Goal: Task Accomplishment & Management: Use online tool/utility

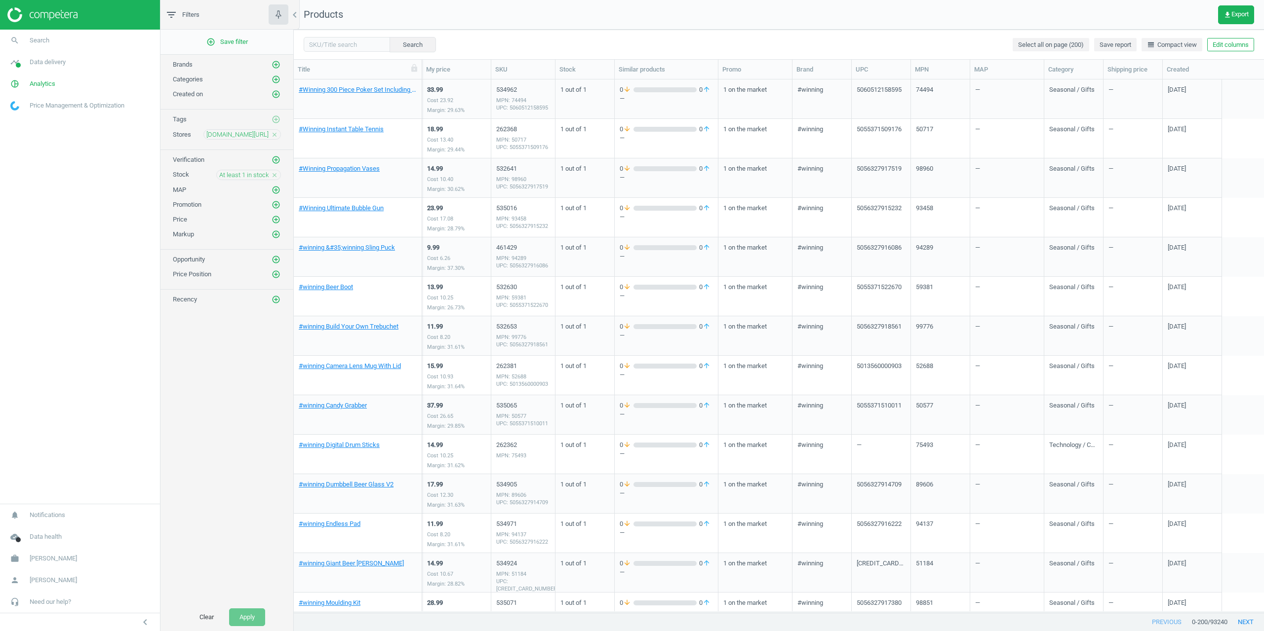
scroll to position [8, 8]
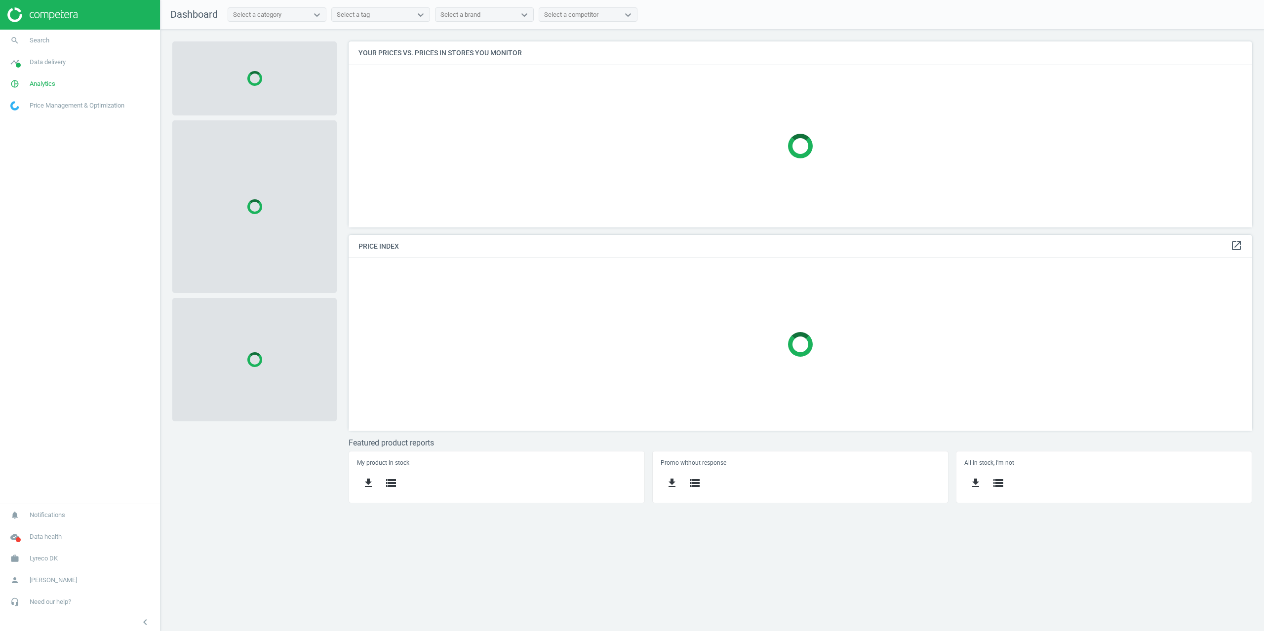
scroll to position [201, 919]
click at [44, 81] on span "Analytics" at bounding box center [43, 83] width 26 height 9
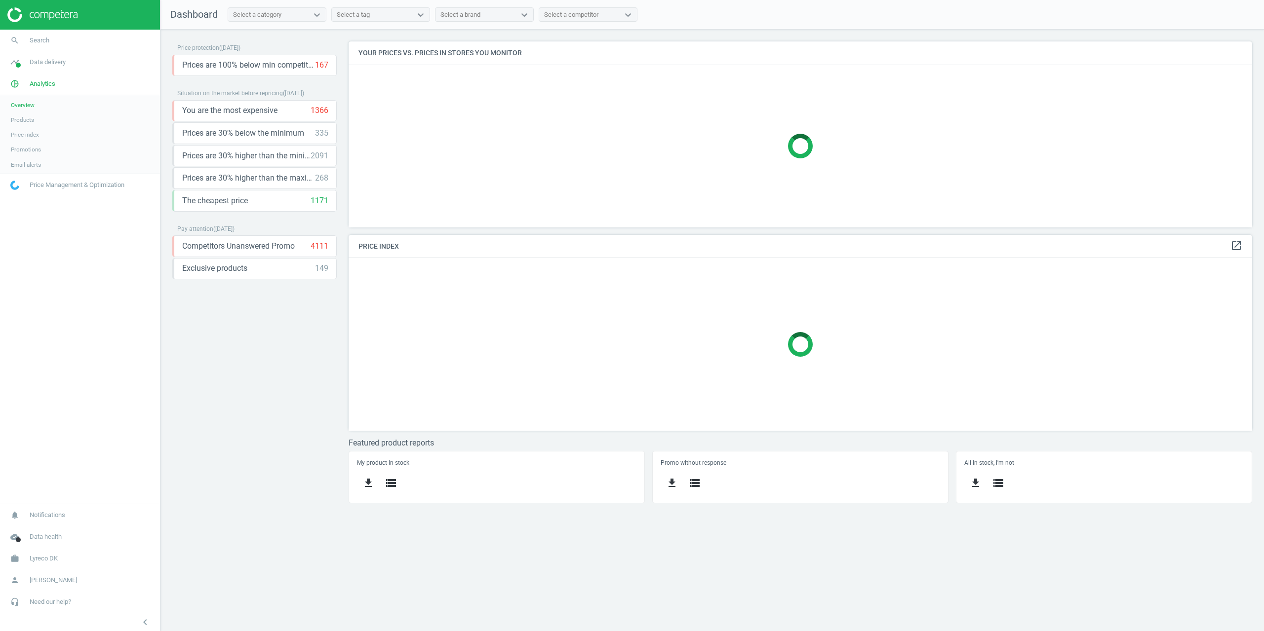
click at [32, 121] on span "Products" at bounding box center [22, 120] width 23 height 8
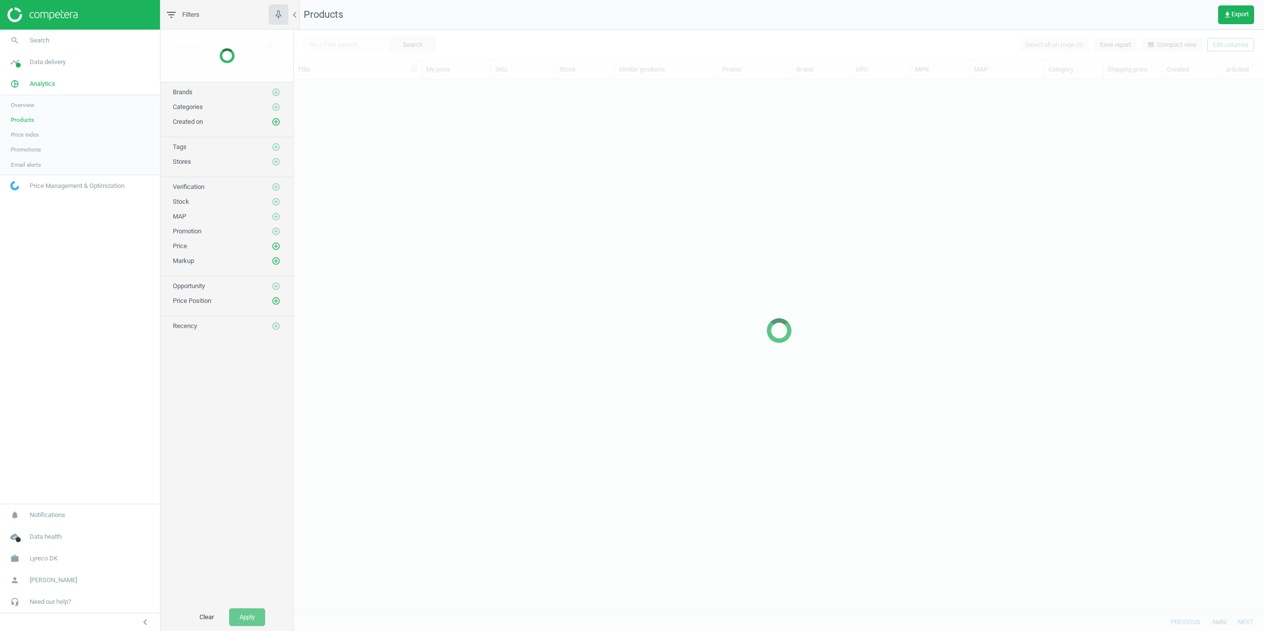
scroll to position [518, 963]
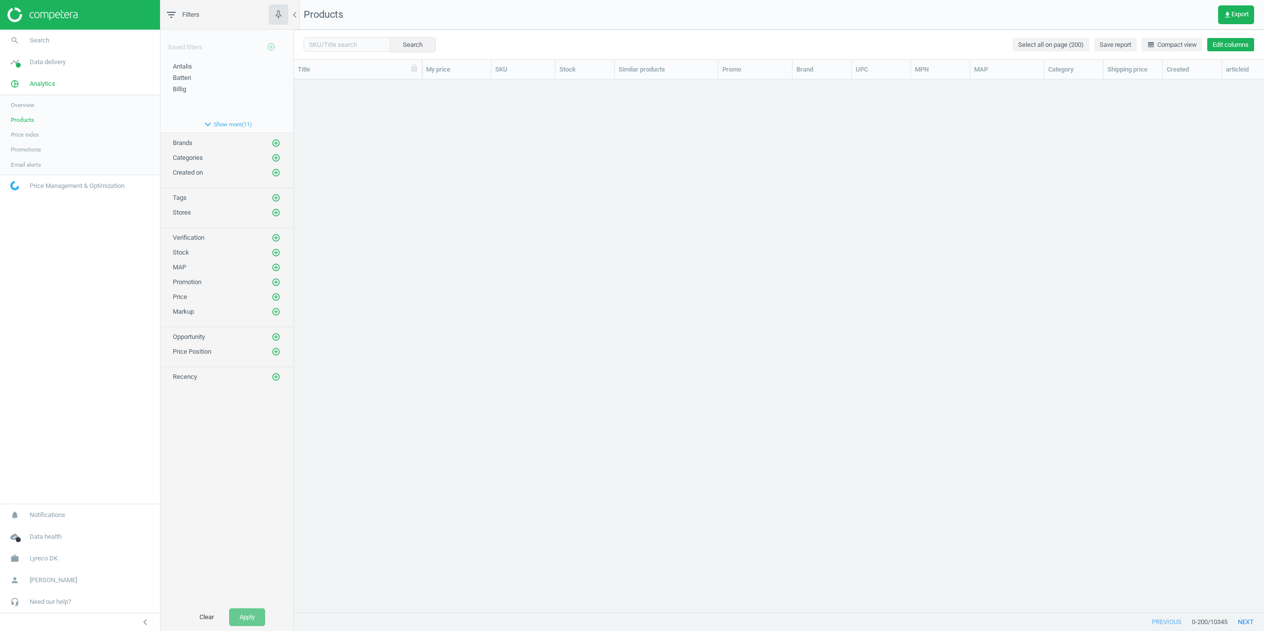
click at [1231, 49] on button "Edit columns" at bounding box center [1230, 45] width 47 height 14
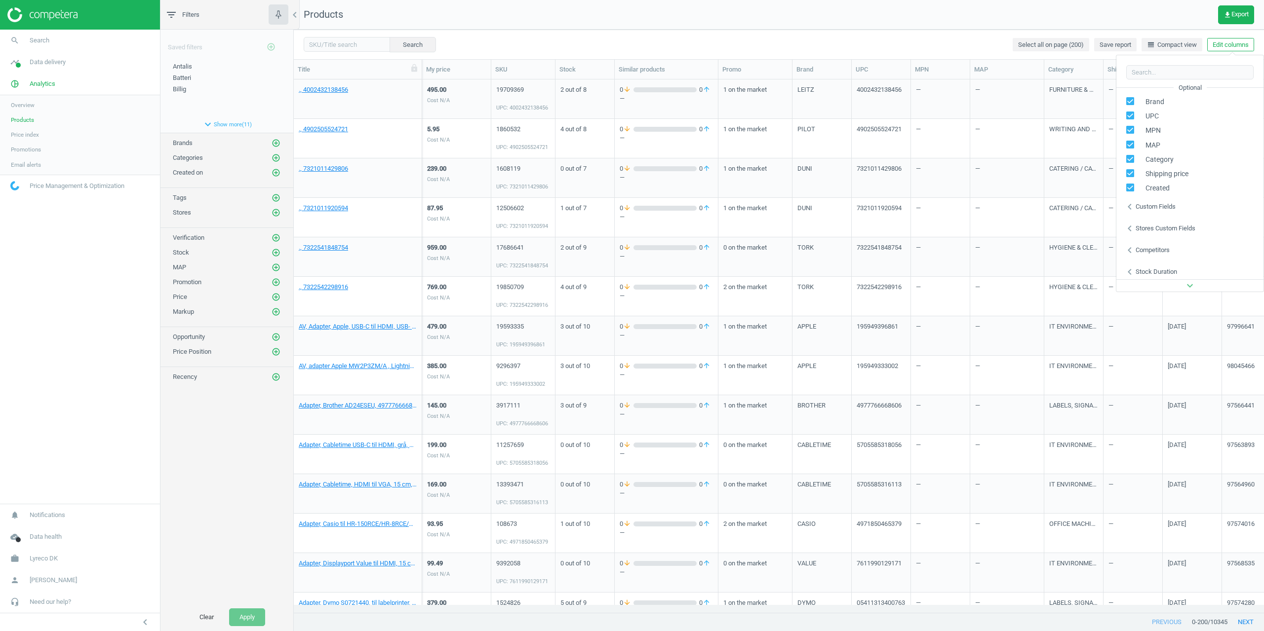
scroll to position [134, 0]
click at [1160, 228] on div "Stores custom fields" at bounding box center [1166, 225] width 60 height 9
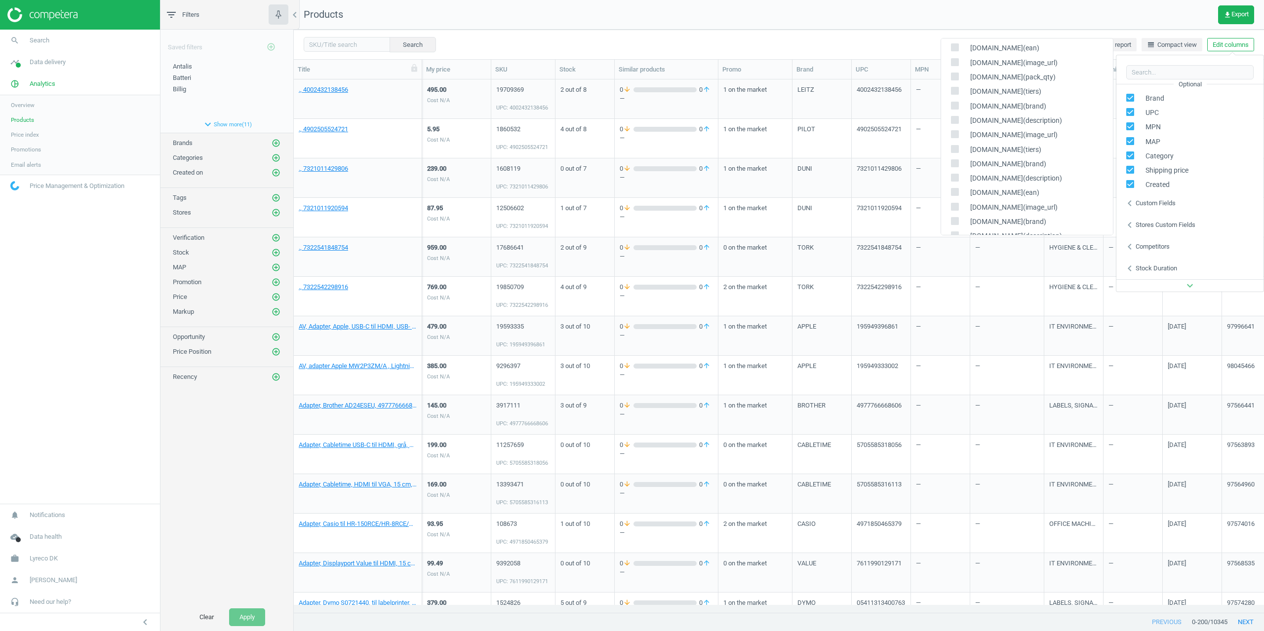
scroll to position [720, 0]
click at [954, 203] on icon at bounding box center [955, 207] width 8 height 8
click at [954, 204] on input "checkbox" at bounding box center [954, 207] width 6 height 6
checkbox input "true"
click at [847, 34] on div "Search Select all on page (200) Save report line_weight Compact view Edit colum…" at bounding box center [779, 45] width 970 height 30
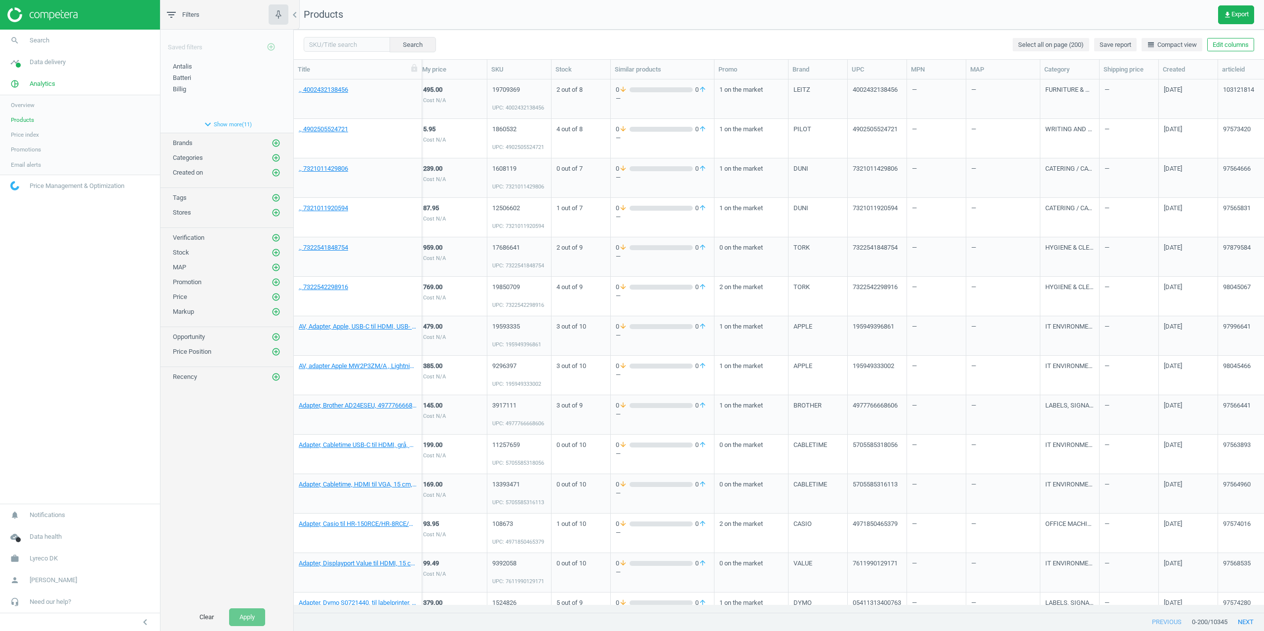
scroll to position [0, 264]
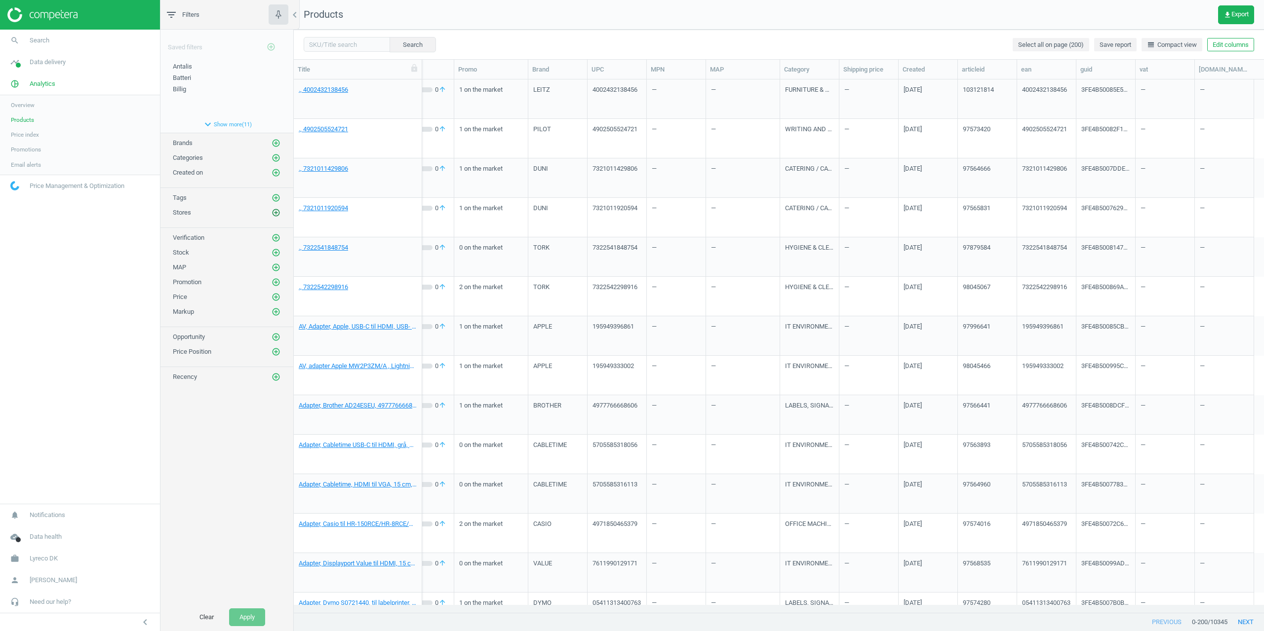
click at [276, 210] on icon "add_circle_outline" at bounding box center [276, 212] width 9 height 9
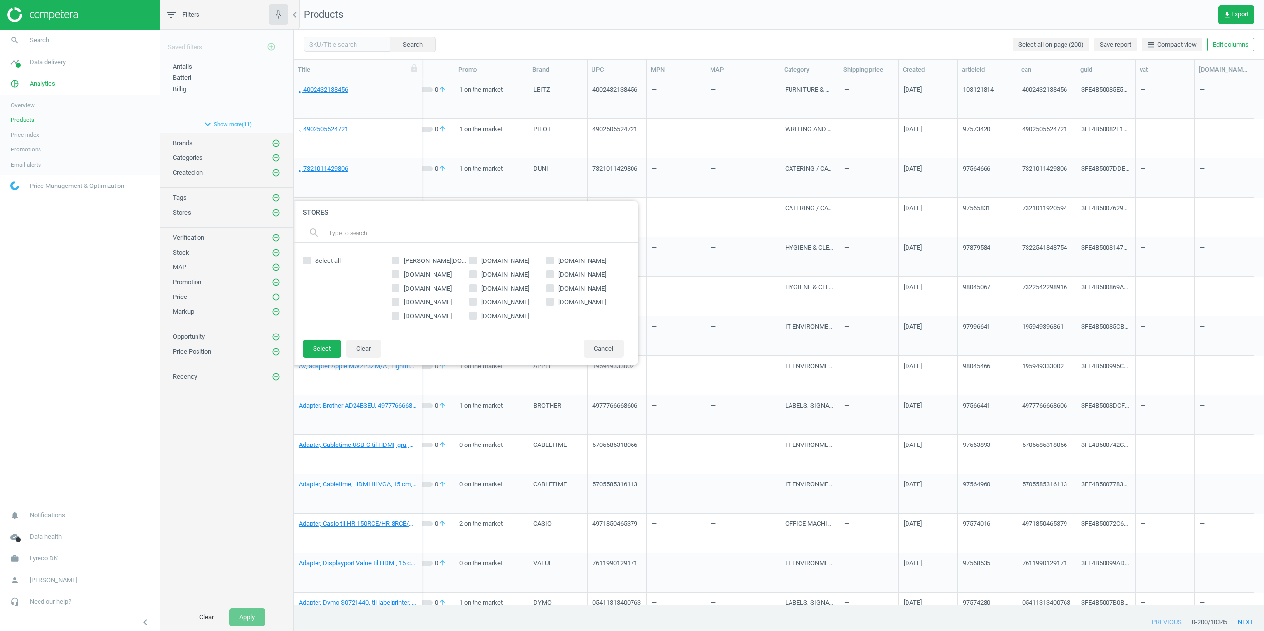
click at [475, 317] on input "[DOMAIN_NAME]" at bounding box center [473, 316] width 6 height 6
checkbox input "true"
click at [320, 346] on button "Select" at bounding box center [322, 349] width 39 height 18
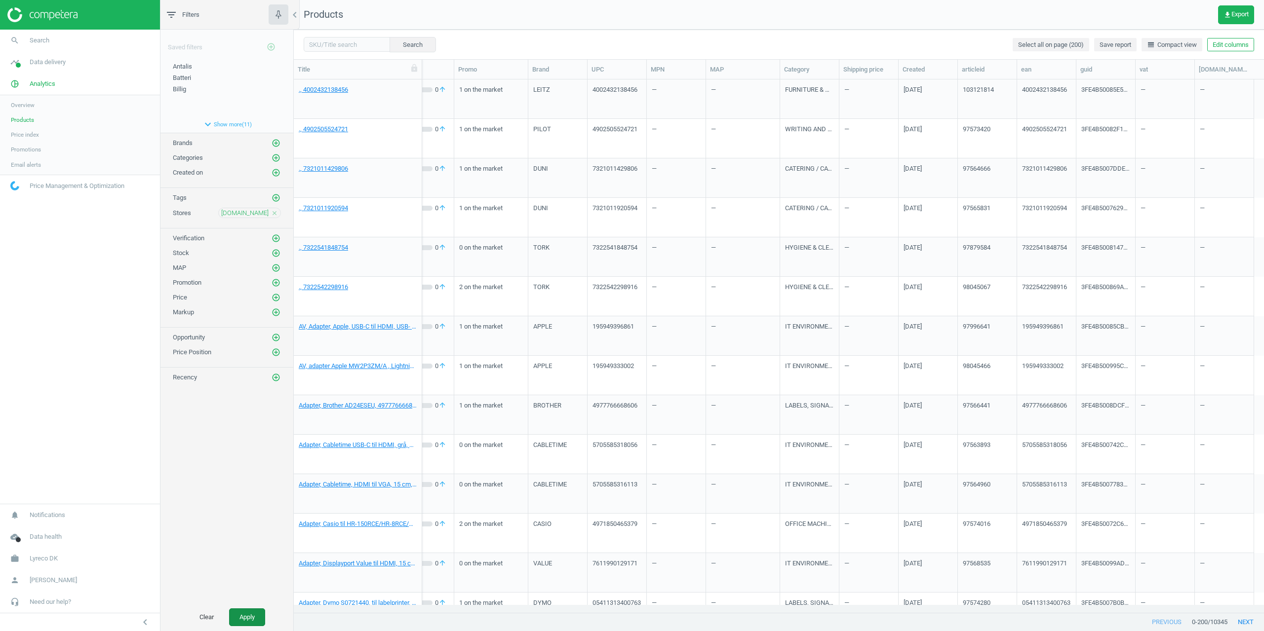
click at [251, 620] on button "Apply" at bounding box center [247, 618] width 36 height 18
click at [275, 250] on icon "add_circle_outline" at bounding box center [276, 253] width 9 height 9
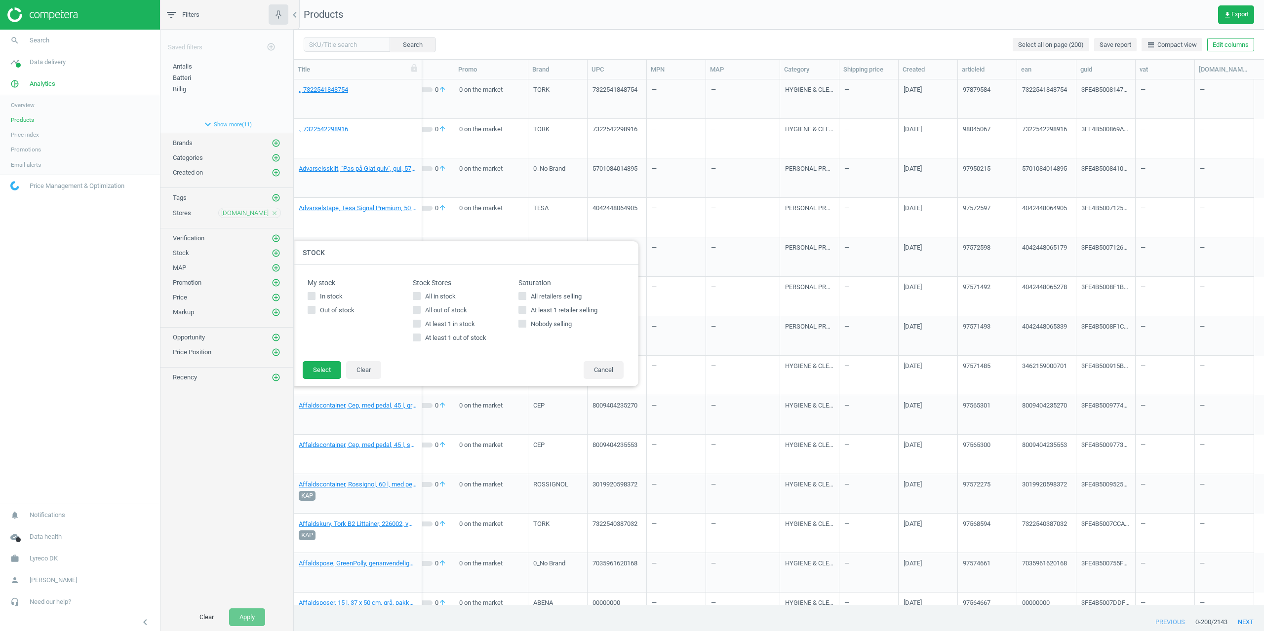
click at [417, 324] on input "At least 1 in stock" at bounding box center [417, 323] width 6 height 6
checkbox input "true"
click at [299, 377] on footer "Select Clear Cancel" at bounding box center [466, 374] width 346 height 26
click at [321, 367] on button "Select" at bounding box center [322, 370] width 39 height 18
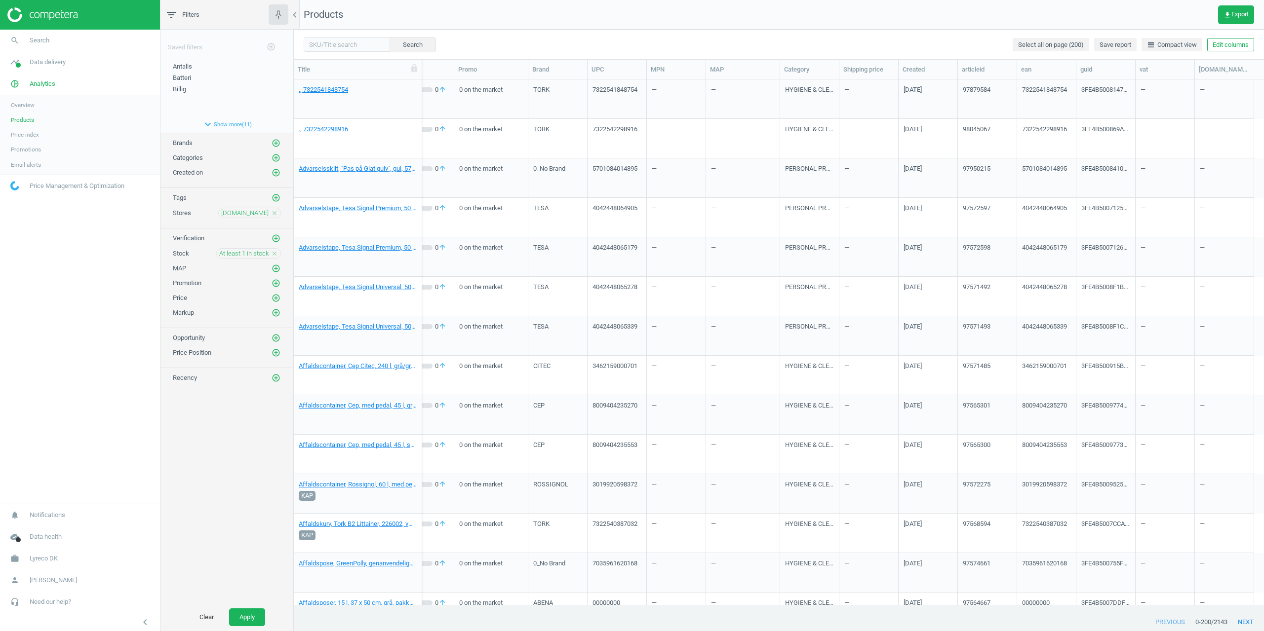
drag, startPoint x: 259, startPoint y: 617, endPoint x: 290, endPoint y: 614, distance: 31.7
click at [257, 616] on button "Apply" at bounding box center [247, 618] width 36 height 18
click at [340, 90] on link "Affaldsposer, Brabantia Smartfix model G, 30 l, 20 poser, 00000000" at bounding box center [358, 89] width 118 height 9
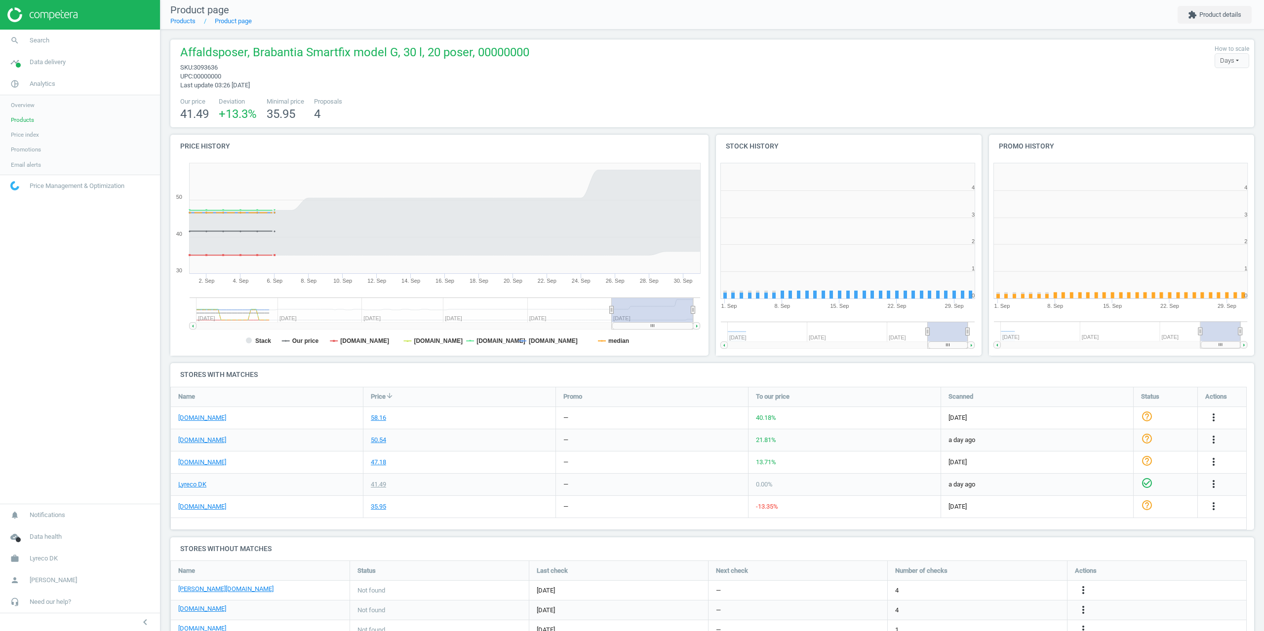
scroll to position [213, 279]
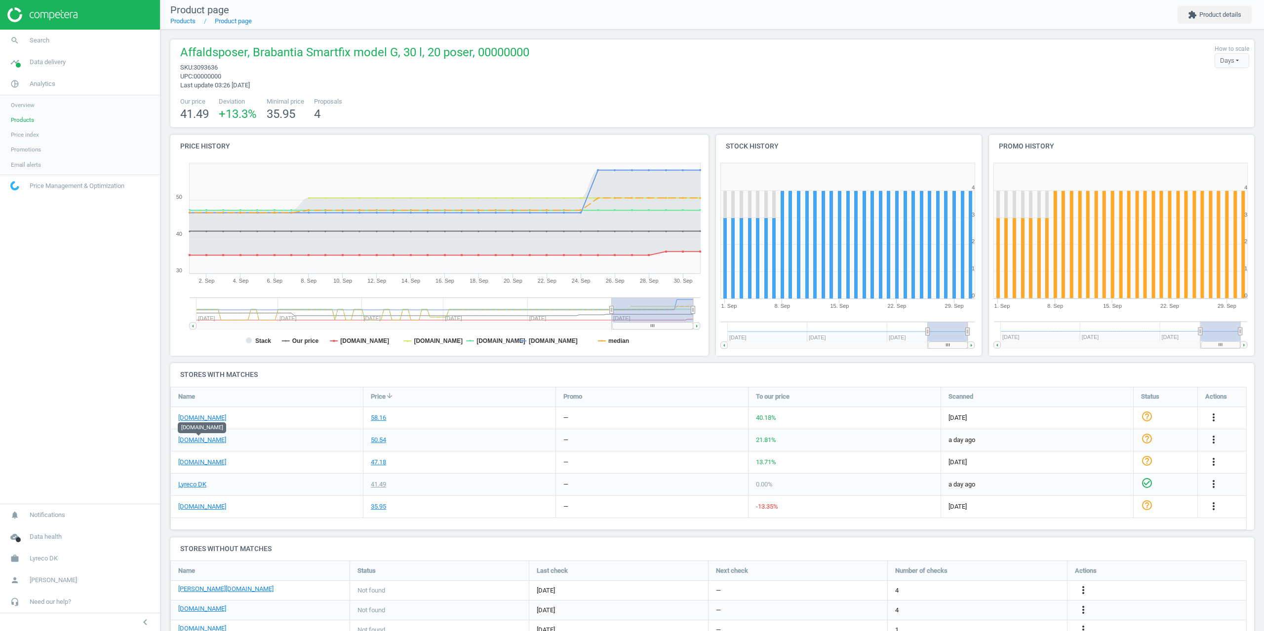
click at [822, 78] on div "Affaldsposer, Brabantia Smartfix model G, 30 l, 20 poser, 00000000 sku : 309363…" at bounding box center [712, 66] width 1074 height 45
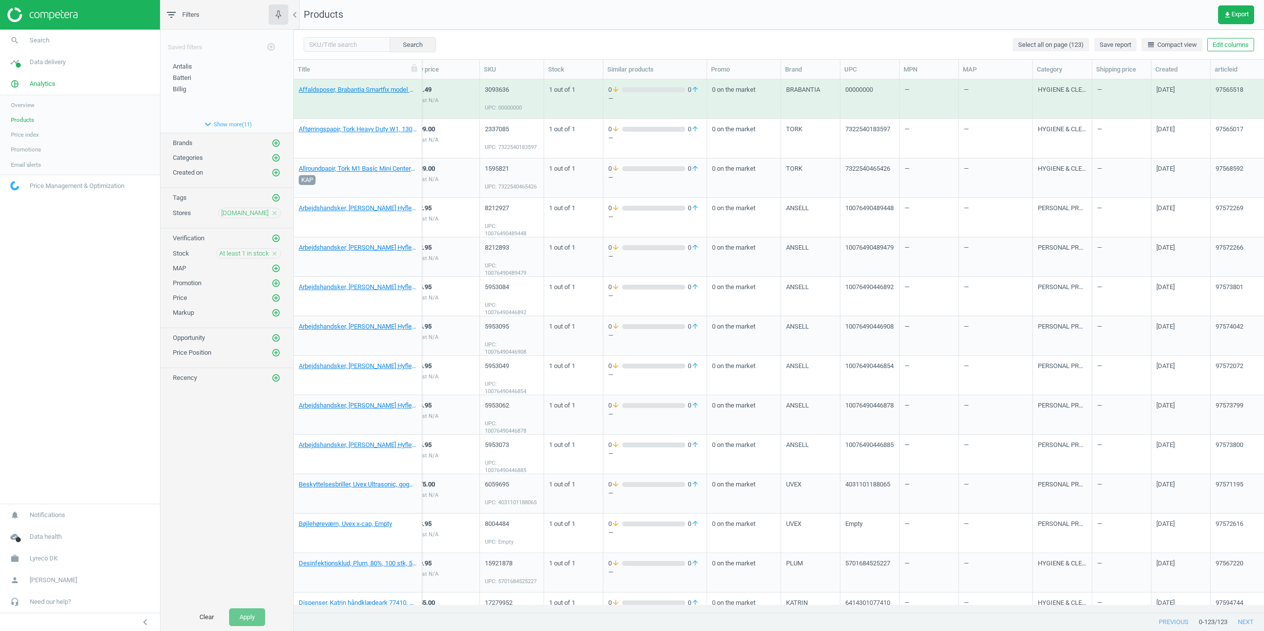
scroll to position [0, 264]
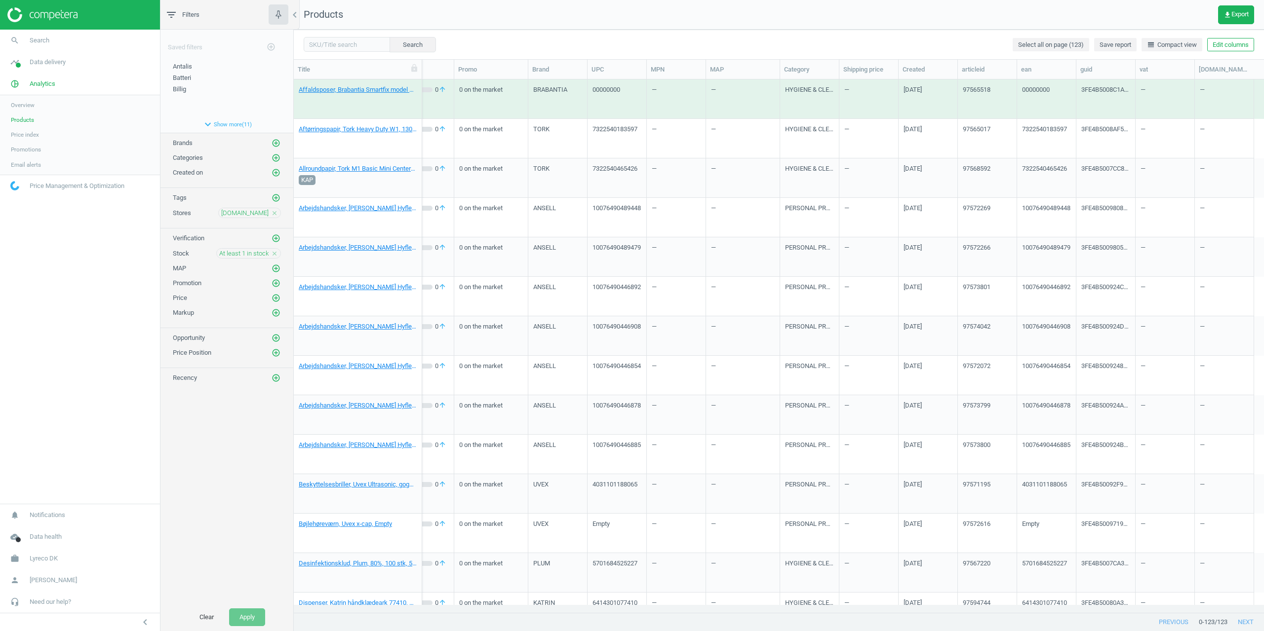
click at [537, 29] on nav "Products get_app Export" at bounding box center [779, 15] width 970 height 30
click at [344, 88] on link "Affaldsposer, Brabantia Smartfix model G, 30 l, 20 poser, 00000000" at bounding box center [358, 89] width 118 height 9
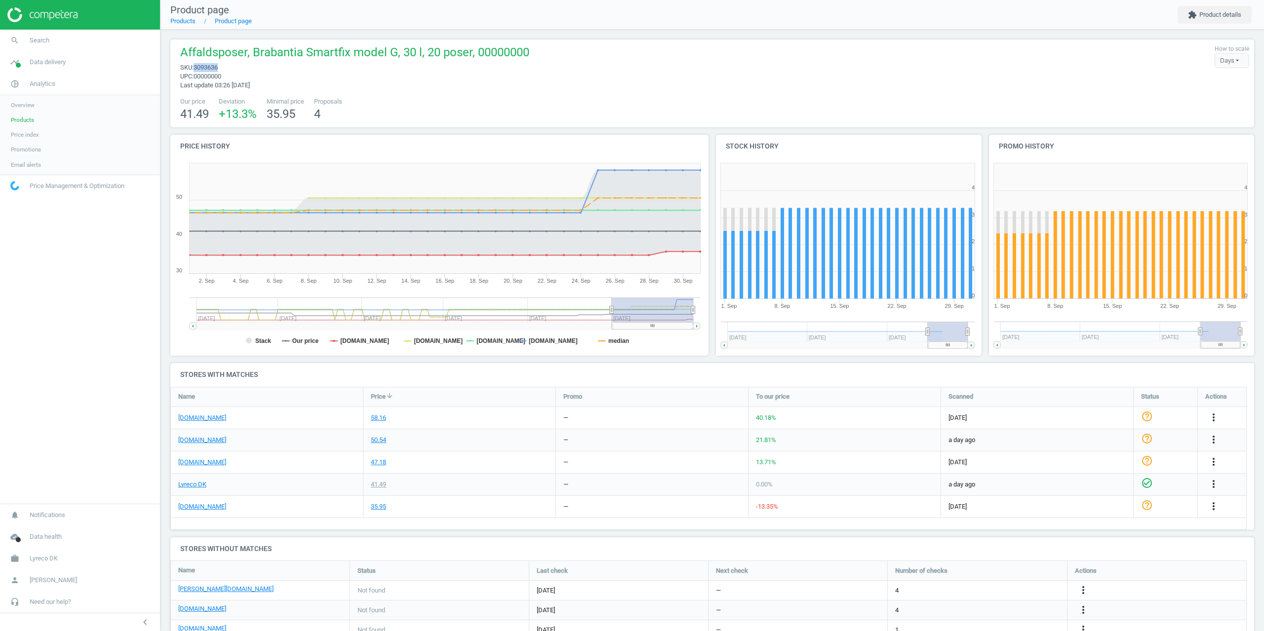
drag, startPoint x: 221, startPoint y: 67, endPoint x: 197, endPoint y: 70, distance: 24.8
click at [197, 70] on span "sku : 3093636" at bounding box center [354, 67] width 349 height 9
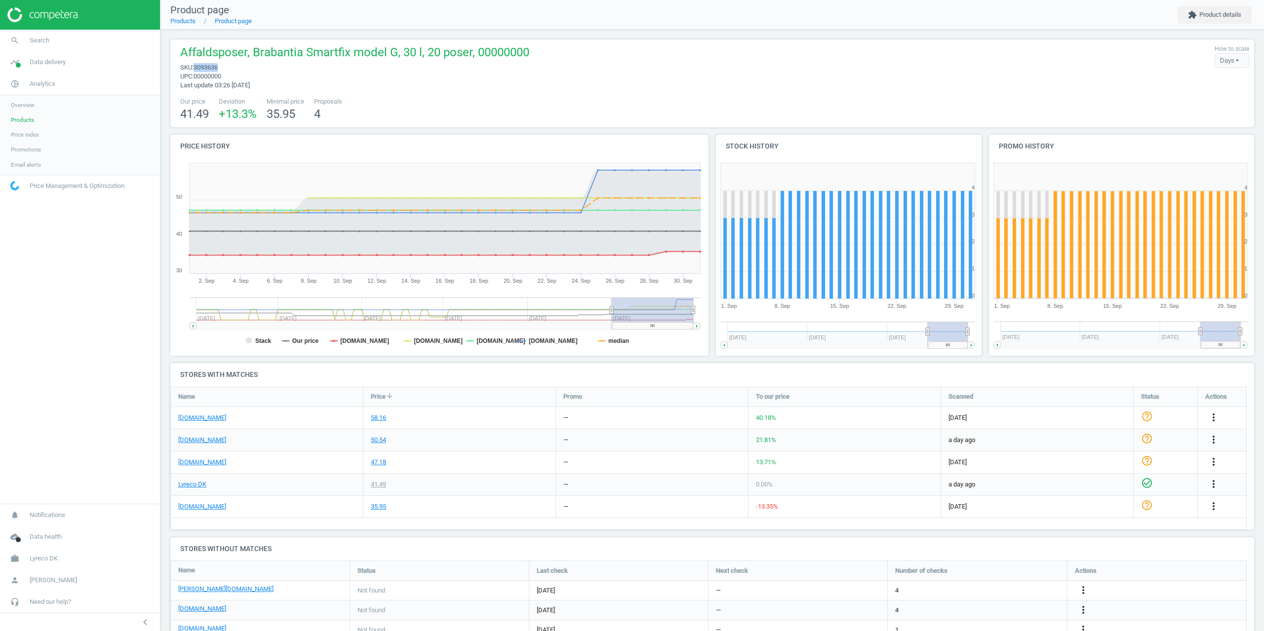
copy span "3093636"
click at [99, 421] on nav "search Search timeline Data delivery Overview Matches dashboard Matches Rematch…" at bounding box center [80, 267] width 160 height 474
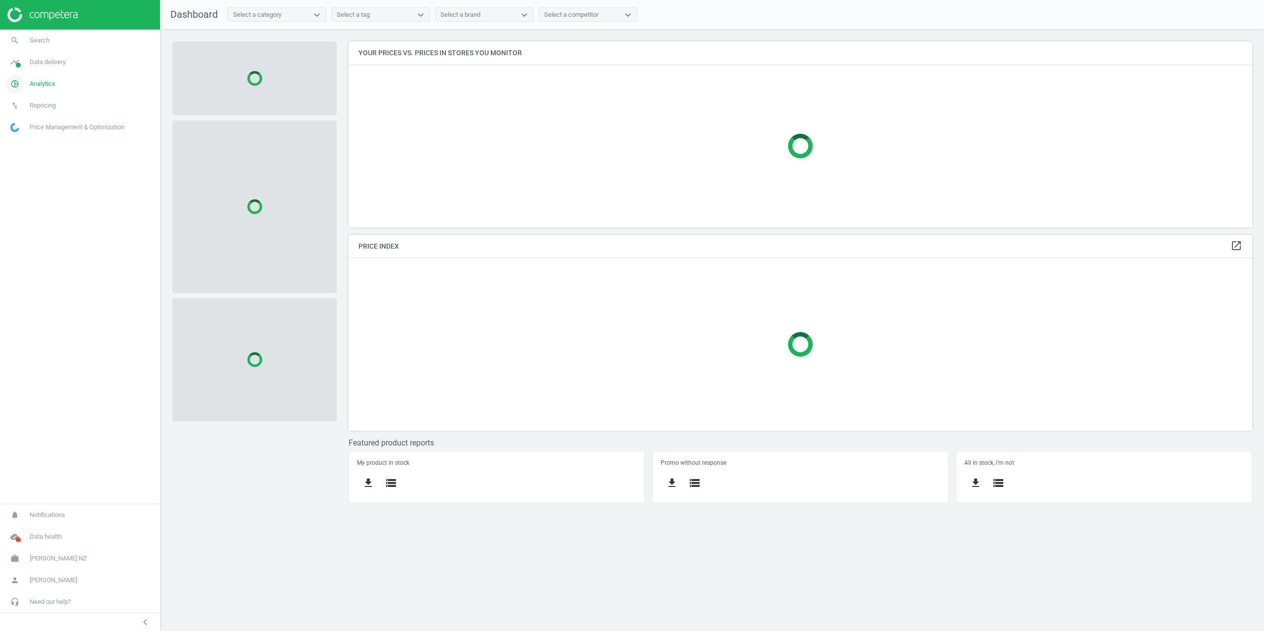
scroll to position [201, 919]
click at [34, 80] on span "Analytics" at bounding box center [43, 83] width 26 height 9
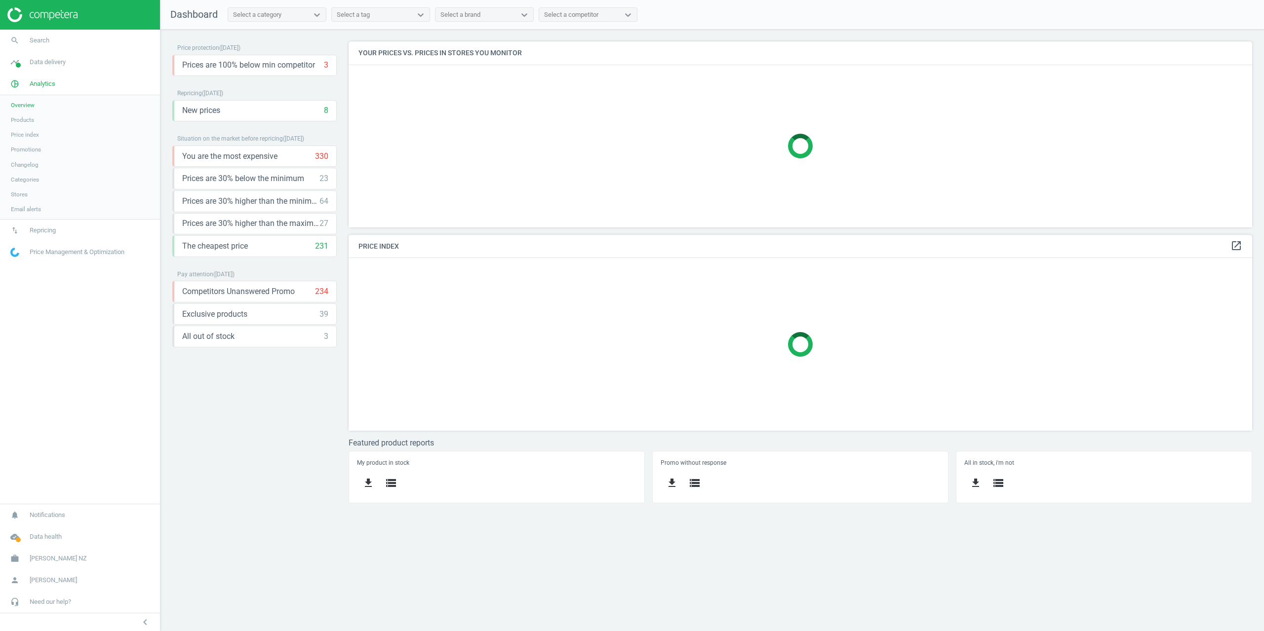
click at [27, 118] on span "Products" at bounding box center [22, 120] width 23 height 8
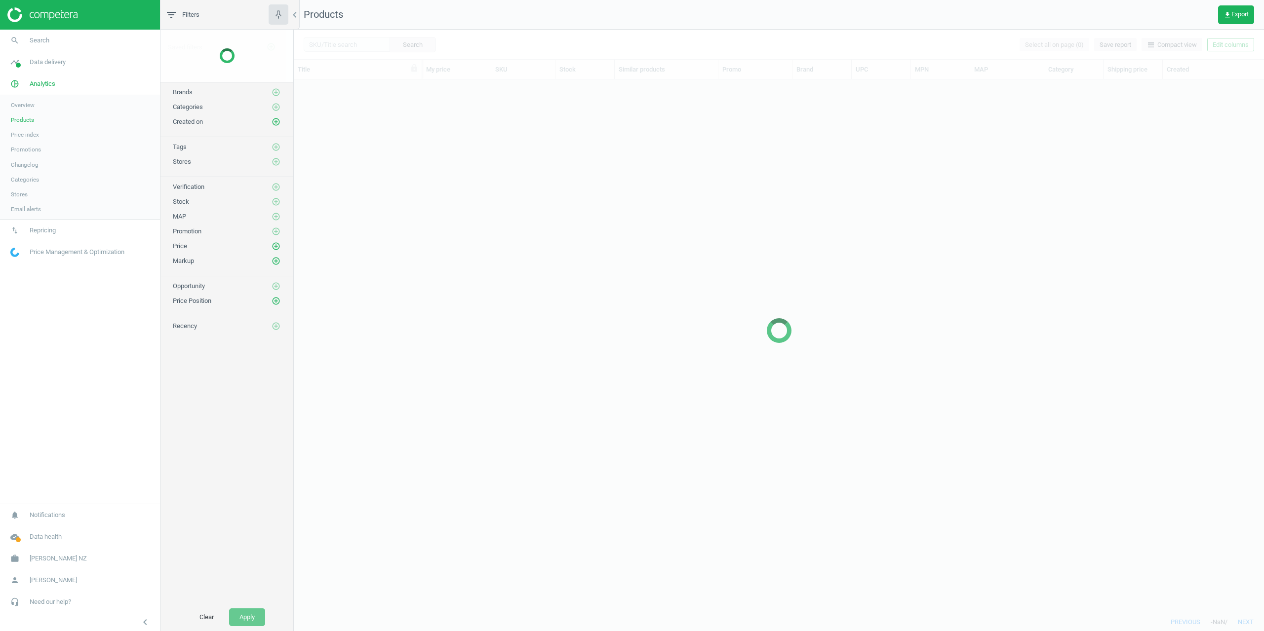
scroll to position [526, 963]
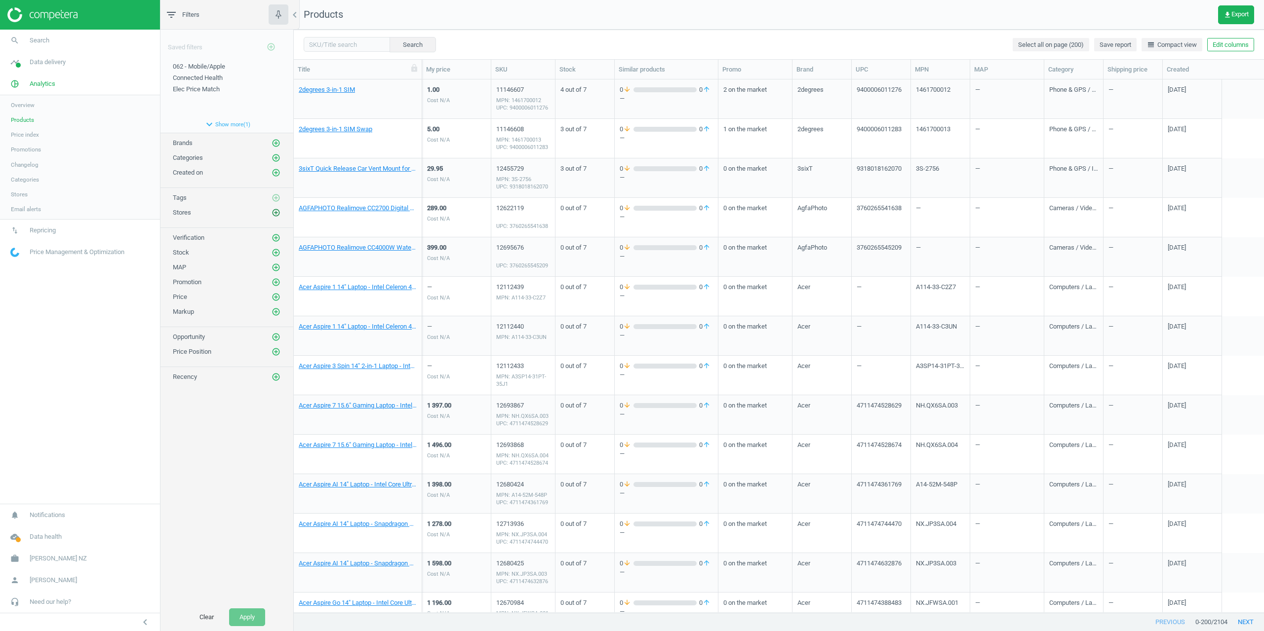
click at [276, 210] on icon "add_circle_outline" at bounding box center [276, 212] width 9 height 9
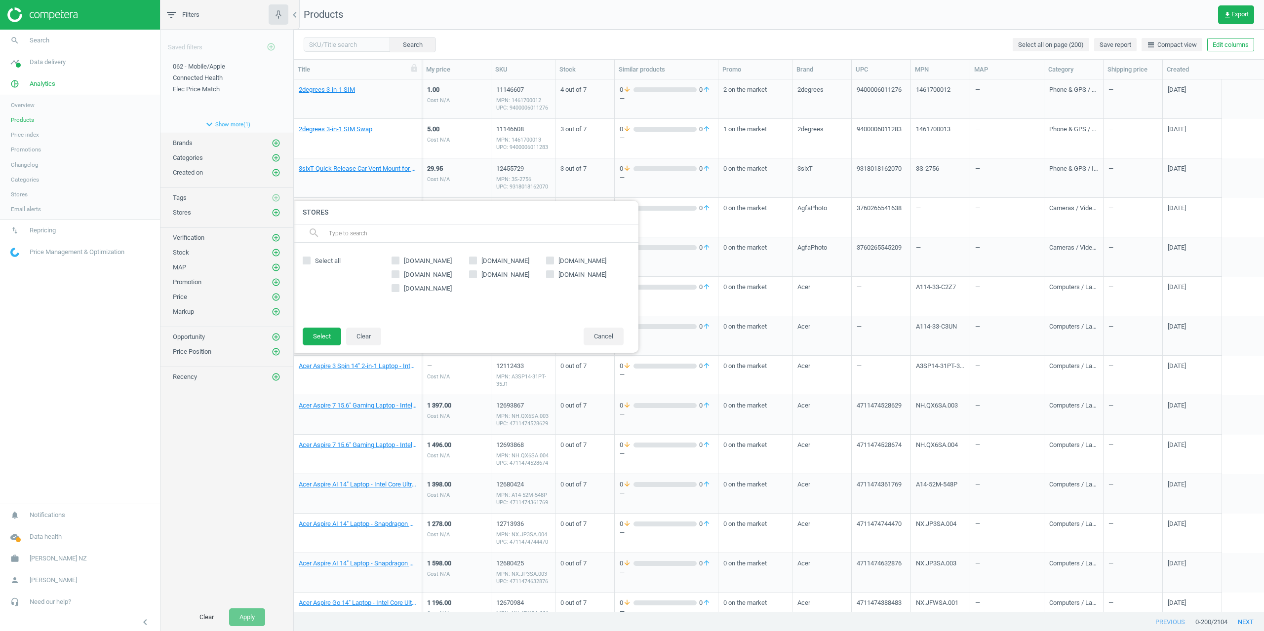
click at [475, 271] on input "smithscity.co.nz" at bounding box center [473, 274] width 6 height 6
click at [358, 340] on button "Clear" at bounding box center [363, 337] width 35 height 18
checkbox input "false"
click at [39, 72] on link "timeline Data delivery" at bounding box center [80, 62] width 160 height 22
click at [27, 117] on span "Matches" at bounding box center [22, 113] width 22 height 8
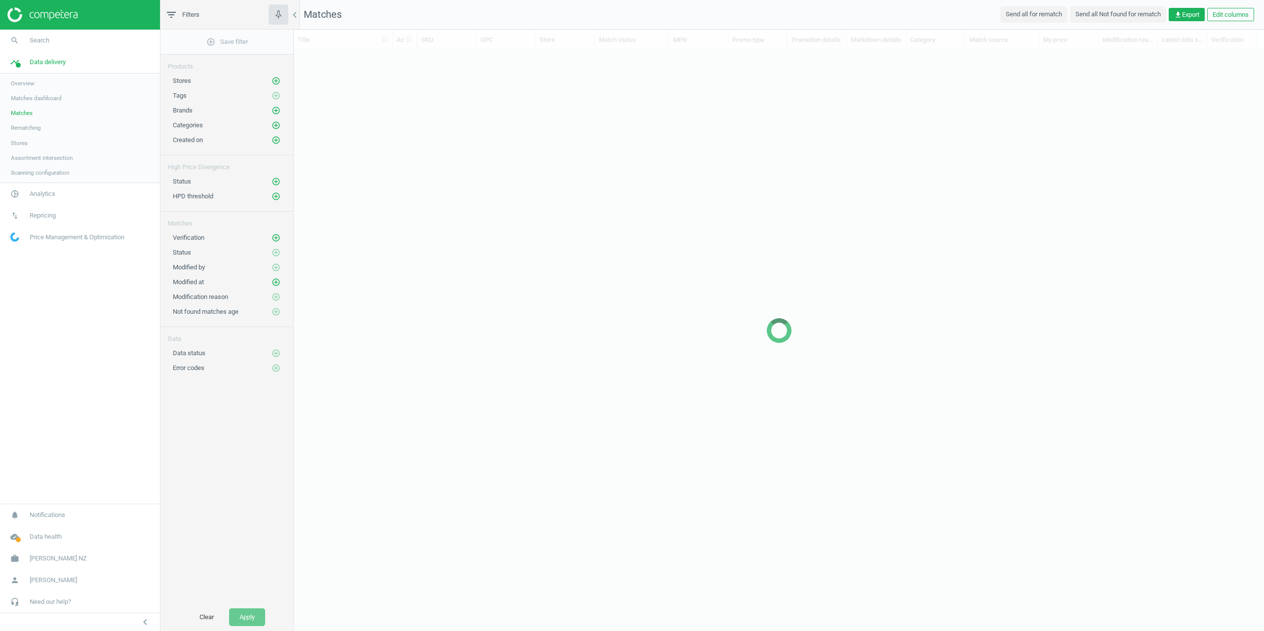
scroll to position [548, 963]
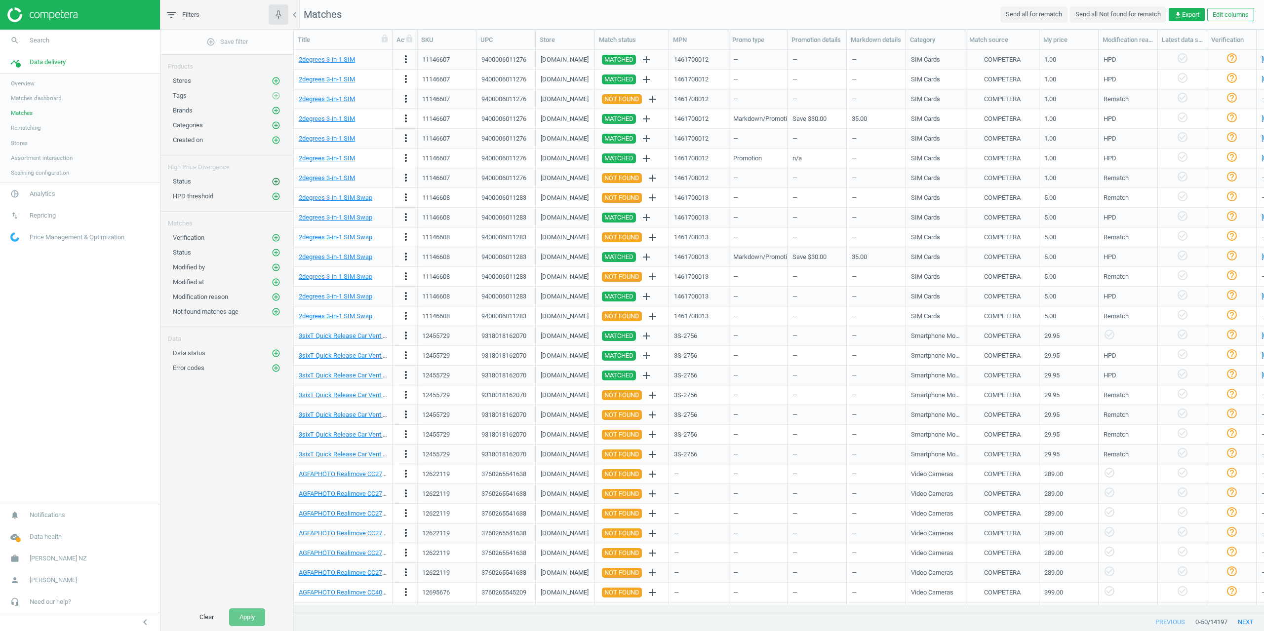
click at [275, 179] on icon "add_circle_outline" at bounding box center [276, 181] width 9 height 9
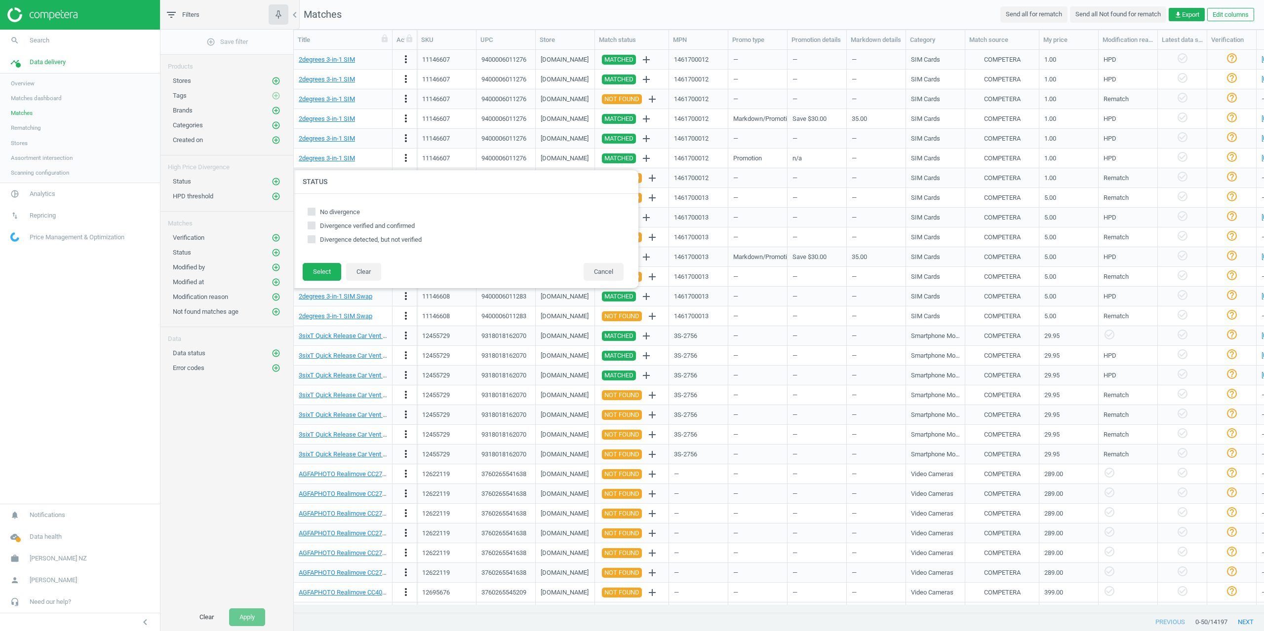
click at [281, 183] on div "Status add_circle_outline Status No divergence Divergence verified and confirme…" at bounding box center [226, 179] width 133 height 15
click at [275, 83] on icon "add_circle_outline" at bounding box center [276, 81] width 9 height 9
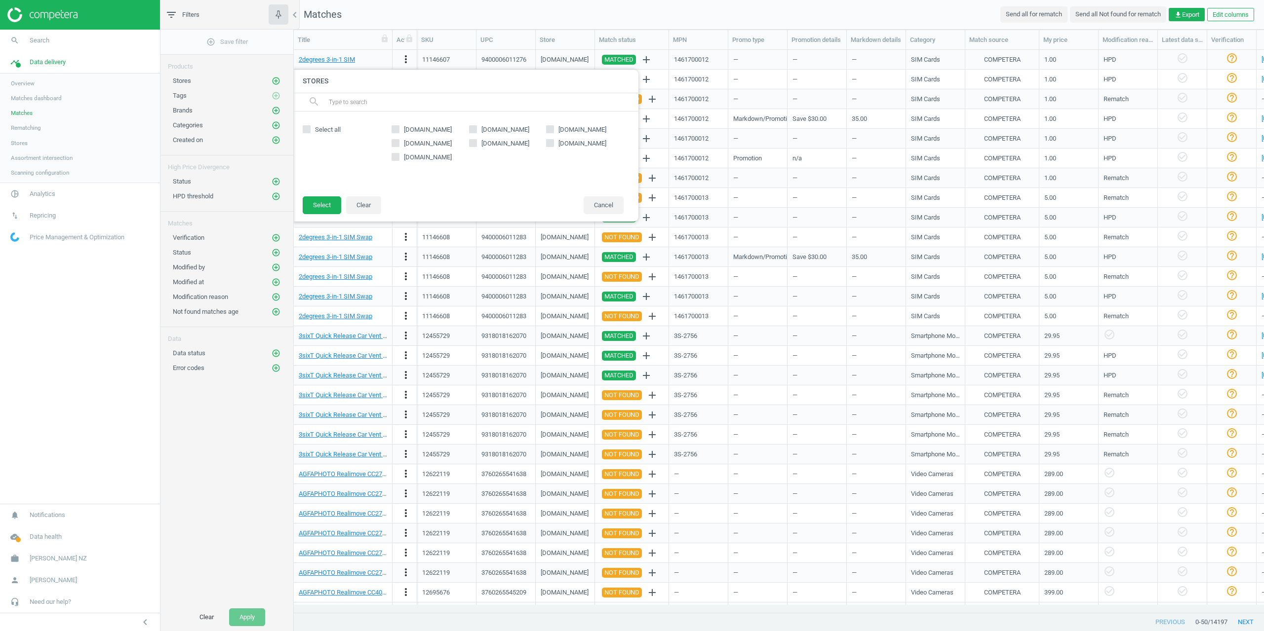
click at [488, 144] on span "smithscity.co.nz" at bounding box center [505, 143] width 52 height 9
click at [476, 144] on input "smithscity.co.nz" at bounding box center [473, 143] width 6 height 6
checkbox input "true"
click at [328, 198] on button "Select" at bounding box center [322, 206] width 39 height 18
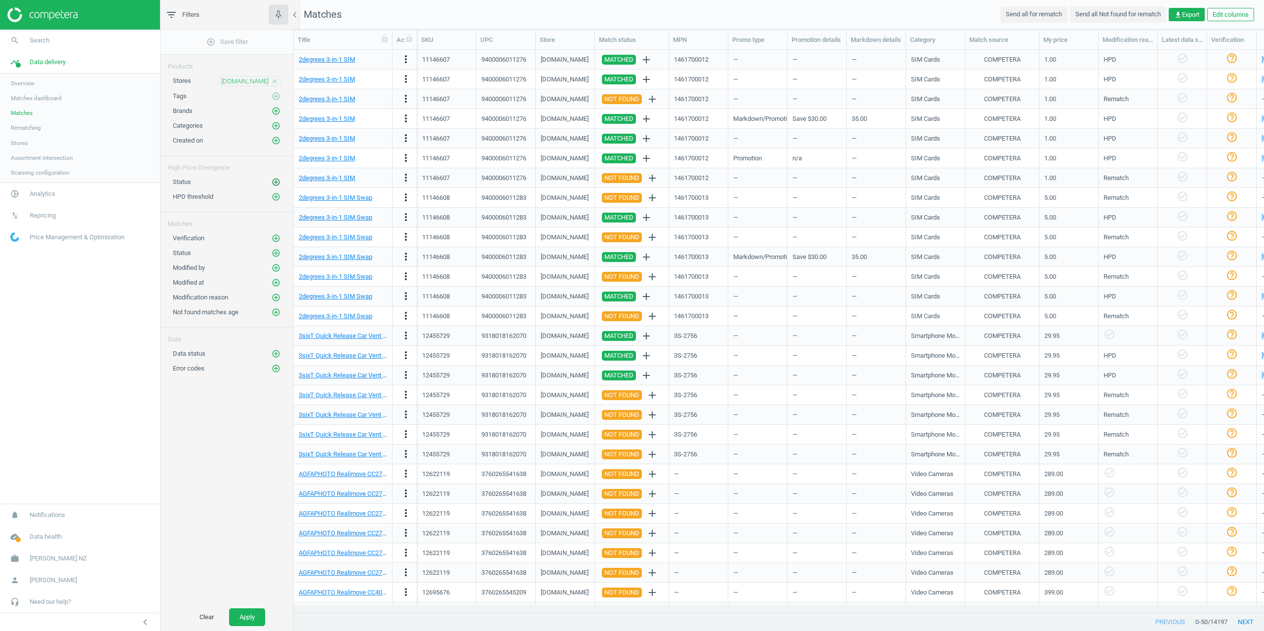
click at [275, 182] on icon "add_circle_outline" at bounding box center [276, 182] width 9 height 9
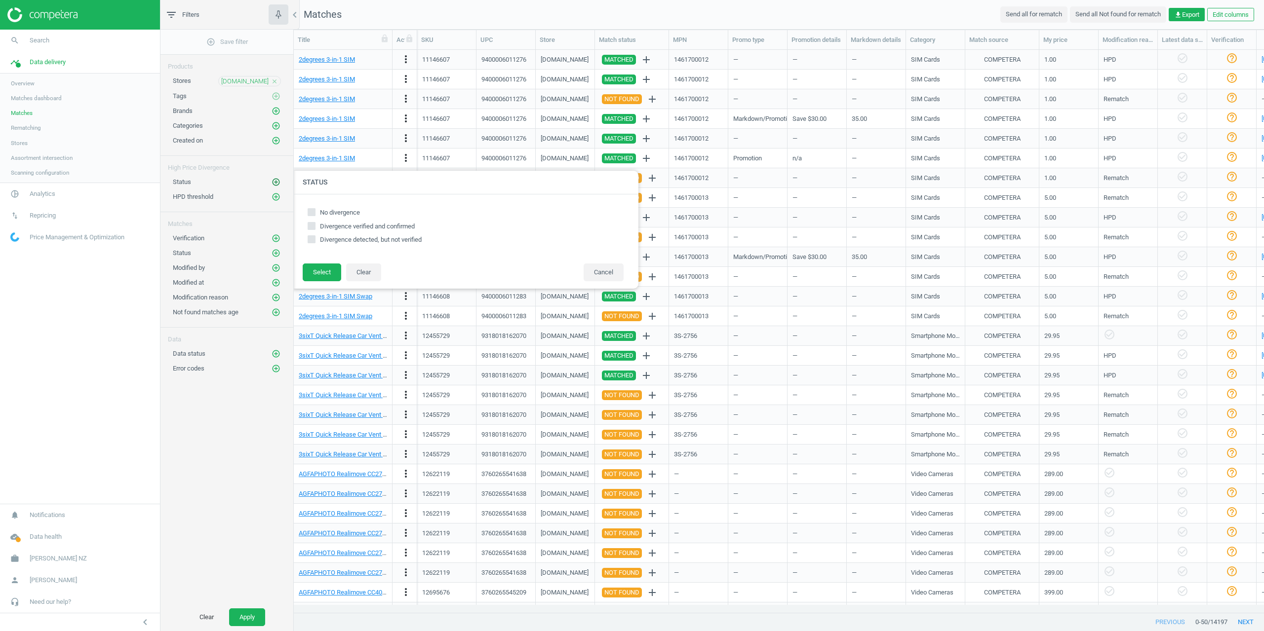
click at [275, 182] on icon "add_circle_outline" at bounding box center [276, 182] width 9 height 9
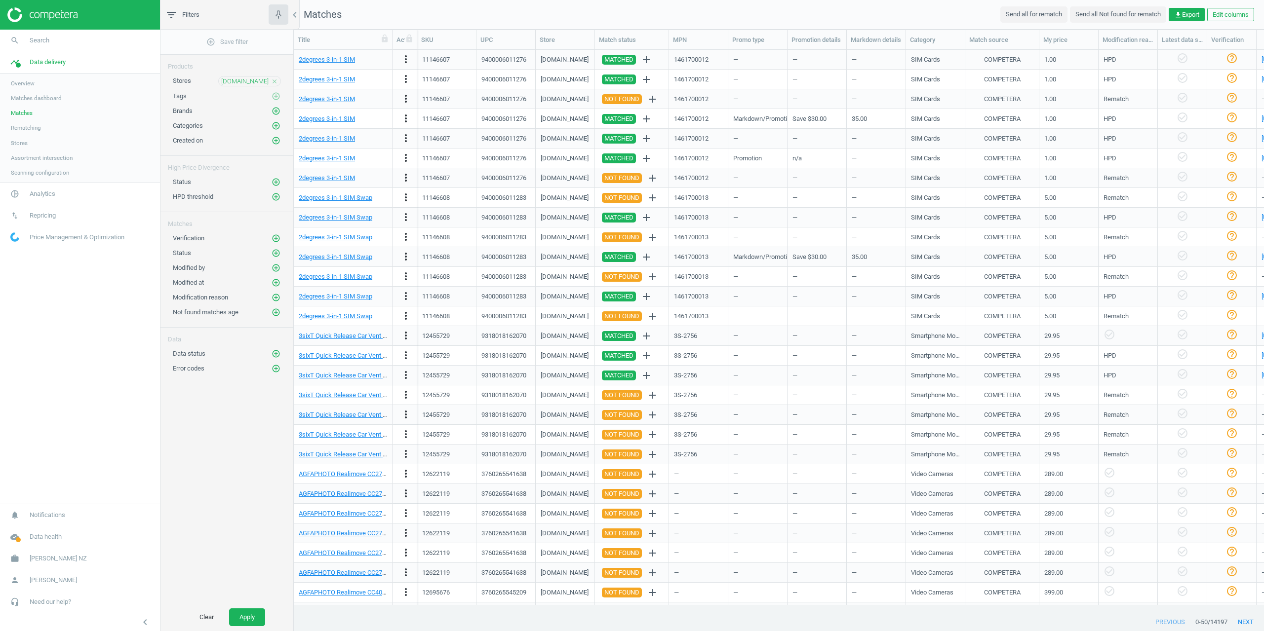
click at [278, 258] on div "Modified by add_circle_outline" at bounding box center [226, 265] width 133 height 15
click at [277, 256] on icon "add_circle_outline" at bounding box center [276, 253] width 9 height 9
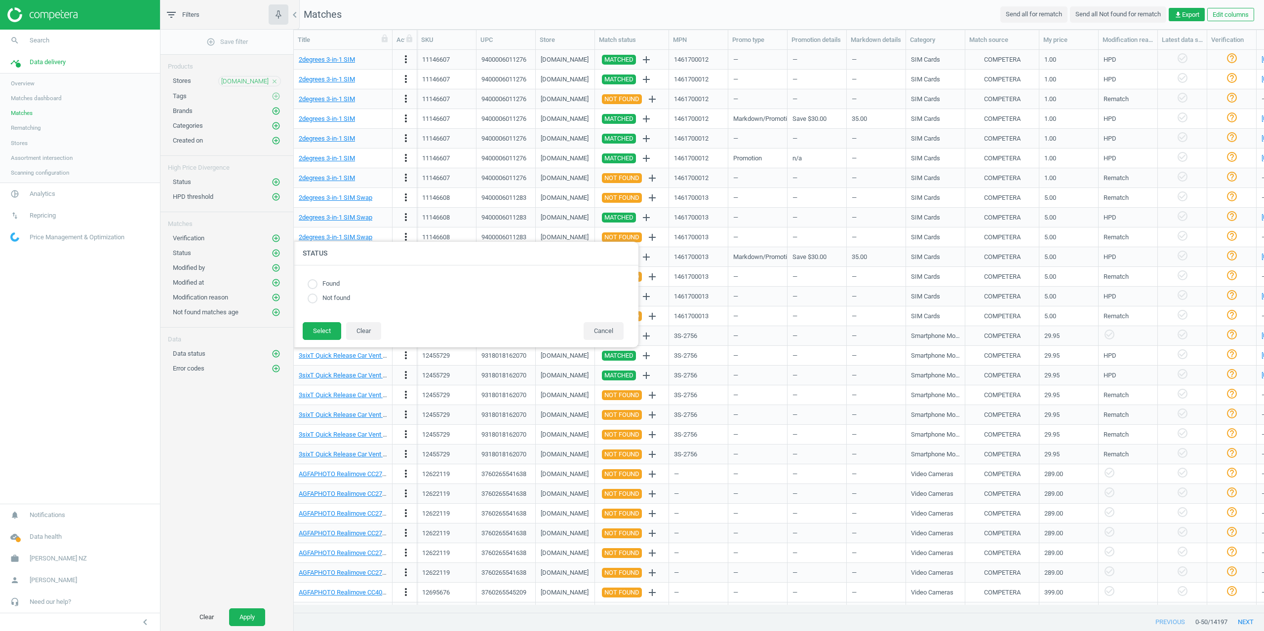
click at [312, 288] on input "radio" at bounding box center [313, 284] width 10 height 10
radio input "true"
click at [316, 322] on div "Found Not found" at bounding box center [466, 294] width 346 height 56
click at [308, 336] on button "Select" at bounding box center [322, 331] width 39 height 18
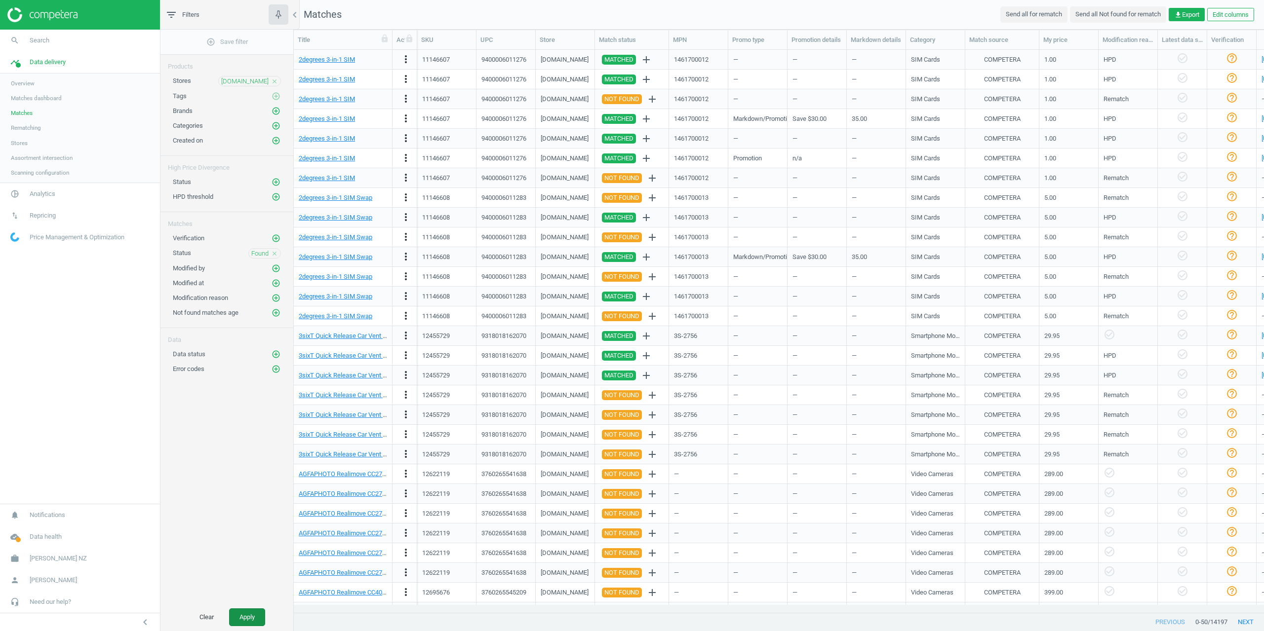
click at [245, 611] on button "Apply" at bounding box center [247, 618] width 36 height 18
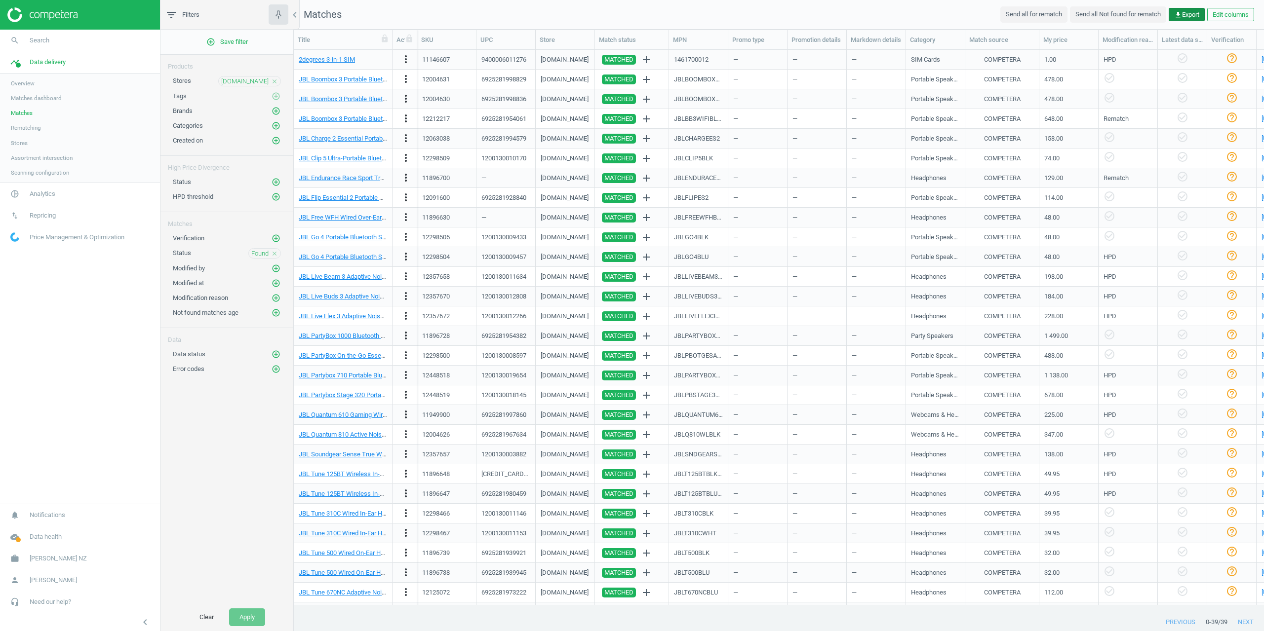
click at [1183, 15] on span "get_app Export" at bounding box center [1186, 14] width 25 height 9
click at [1091, 49] on button "insert_drive_file Report (CSV)" at bounding box center [1118, 53] width 172 height 19
